Goal: Check status: Verify the current state of an ongoing process or item

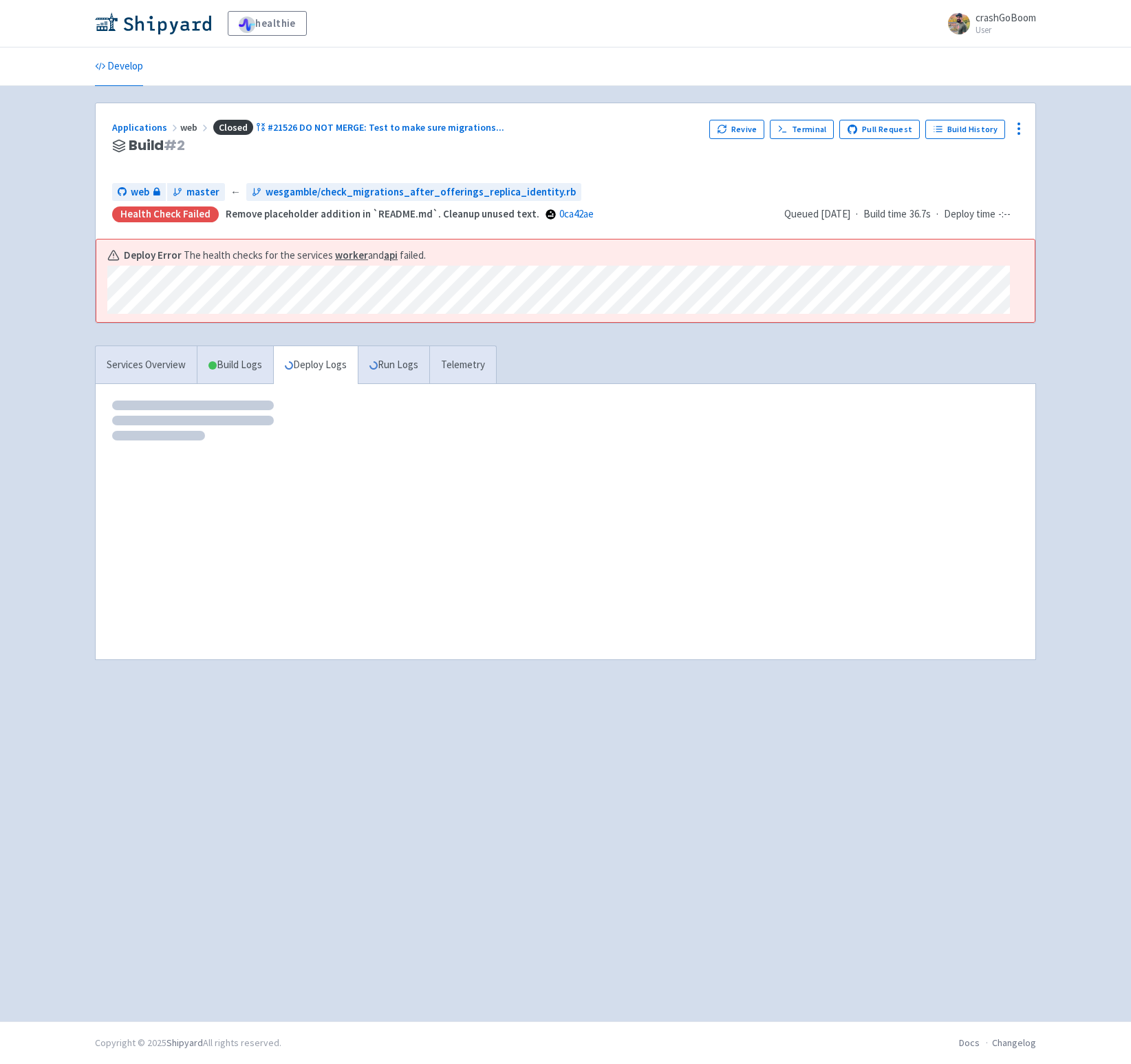
click at [137, 118] on div "Applications web Closed #21526 DO NOT MERGE: Test to make sure migrations ... B…" at bounding box center [566, 171] width 939 height 136
click at [140, 126] on link "Applications" at bounding box center [147, 126] width 68 height 12
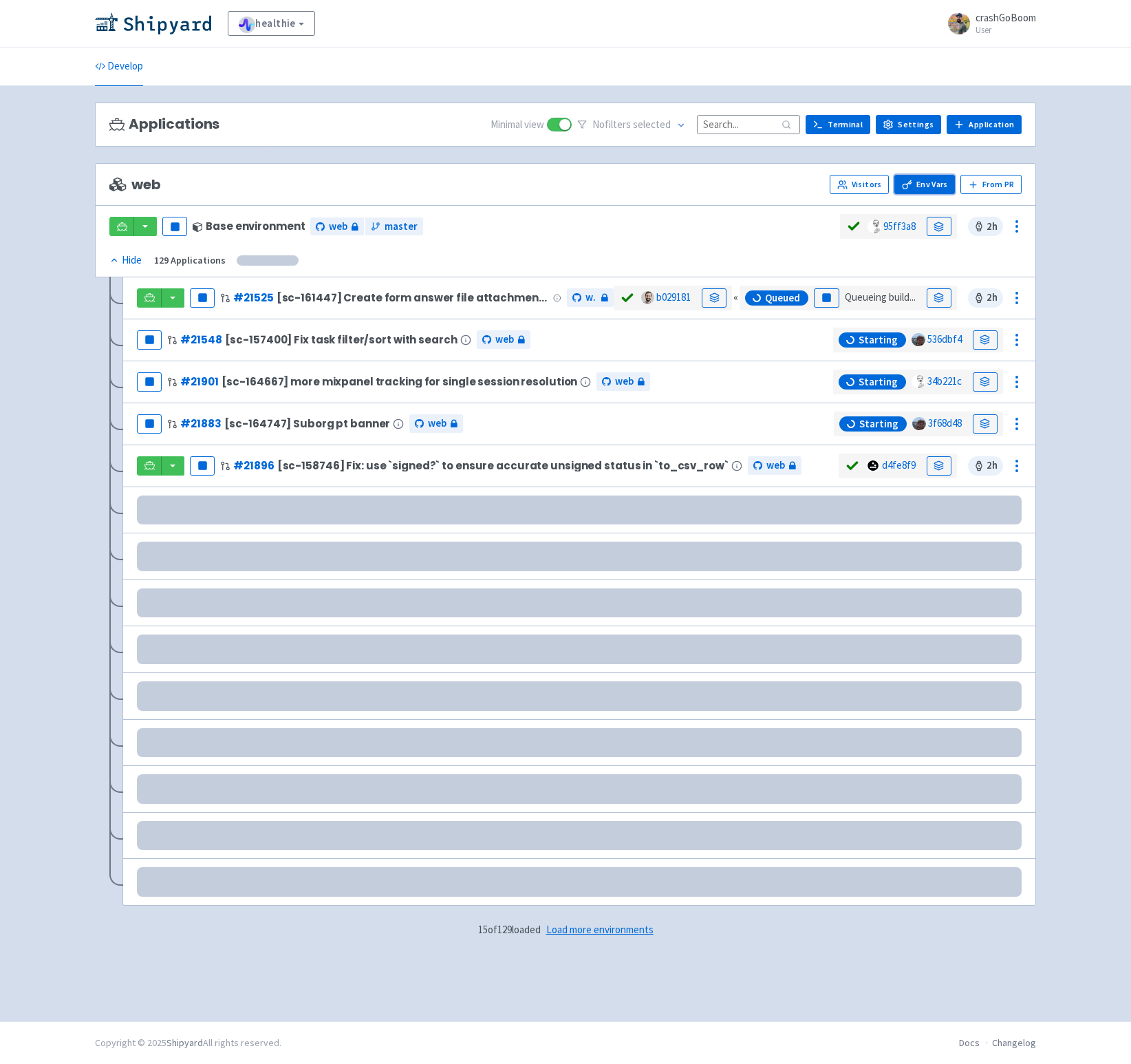
click at [934, 186] on link "Env Vars" at bounding box center [924, 184] width 61 height 19
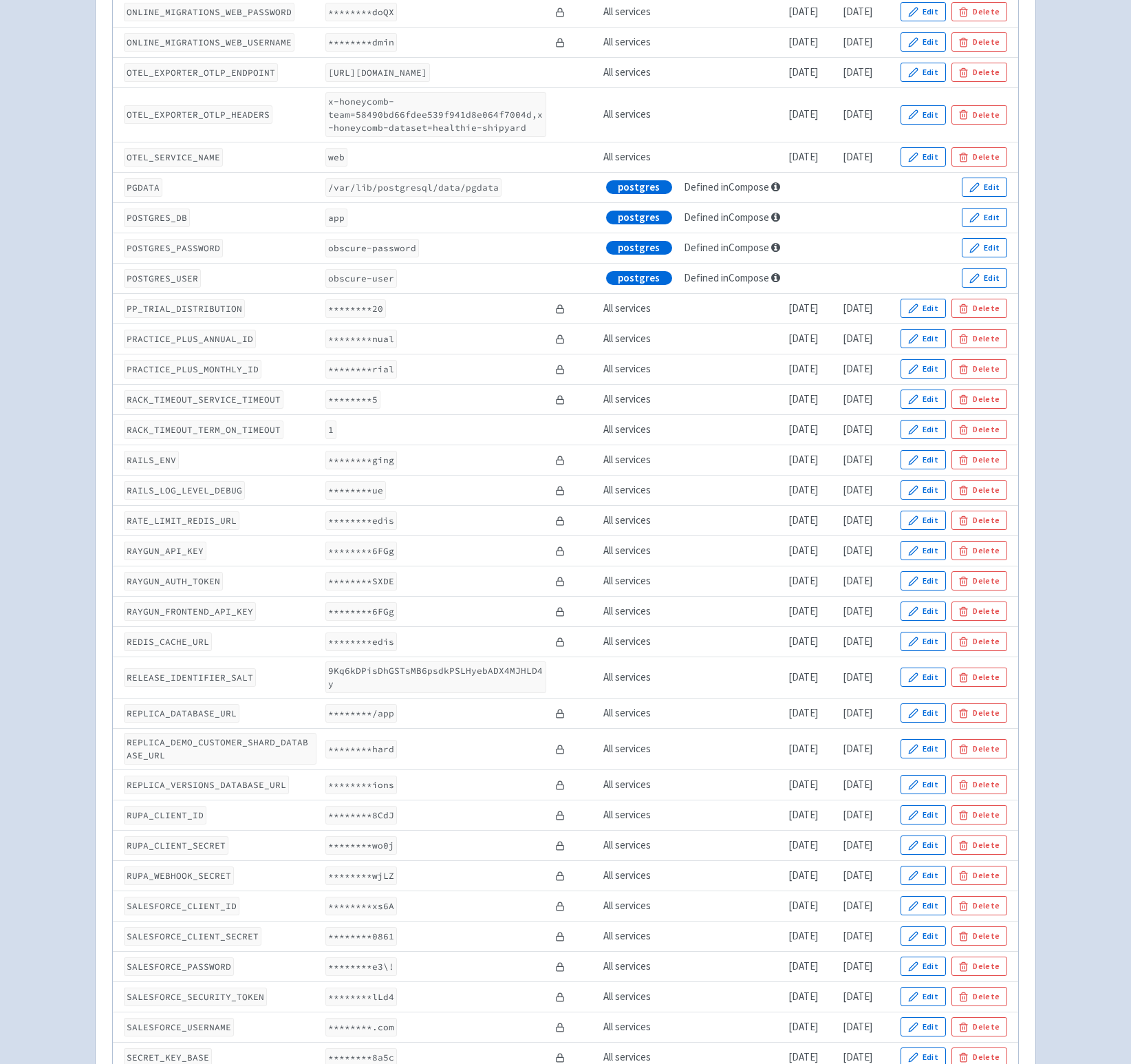
scroll to position [4813, 0]
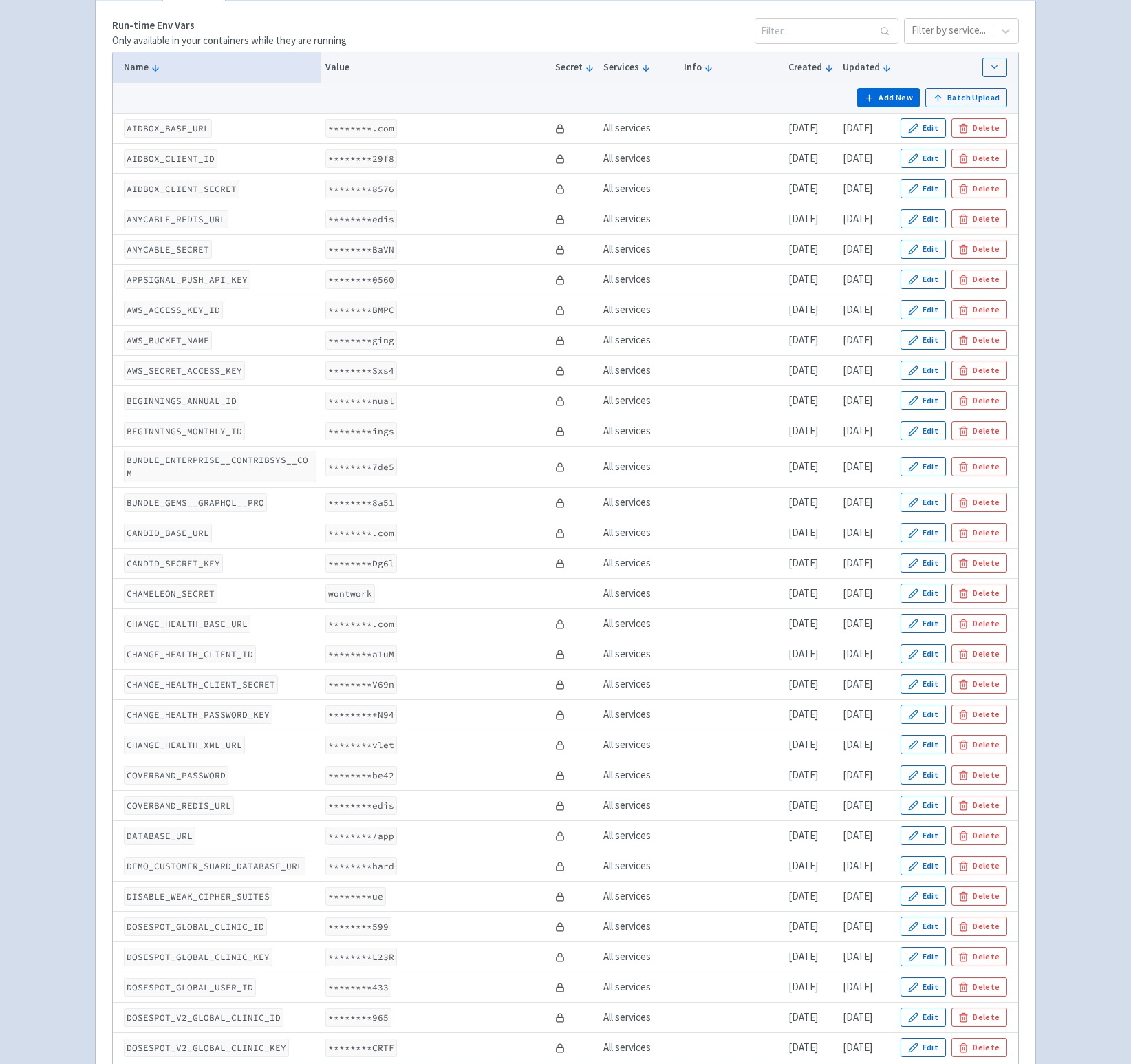
scroll to position [0, 0]
